Goal: Information Seeking & Learning: Learn about a topic

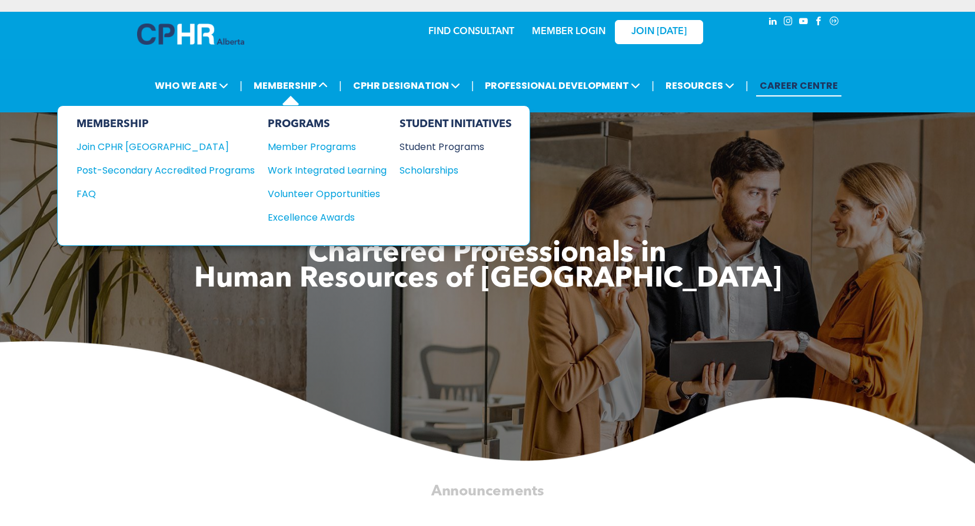
click at [428, 144] on div "Student Programs" at bounding box center [449, 146] width 101 height 15
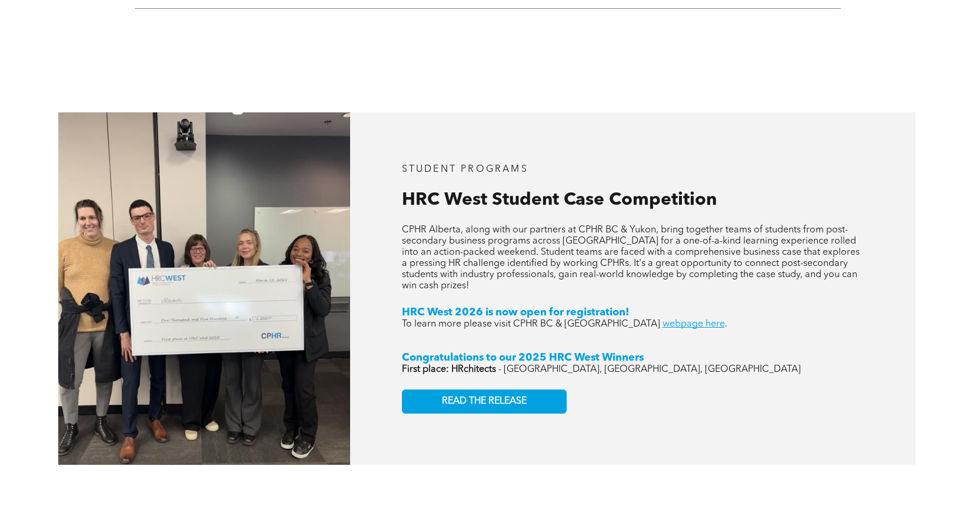
scroll to position [1823, 0]
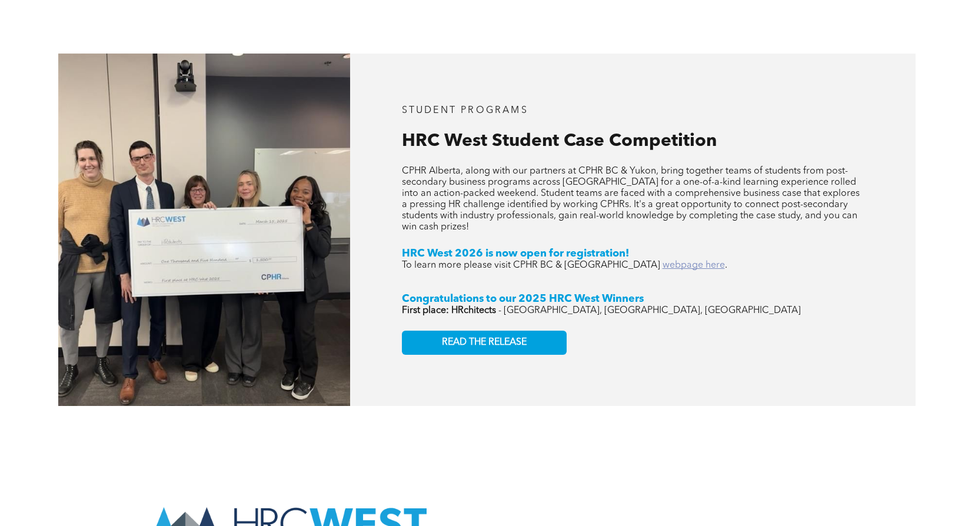
click at [662, 261] on link "webpage here" at bounding box center [693, 265] width 62 height 9
